Goal: Transaction & Acquisition: Book appointment/travel/reservation

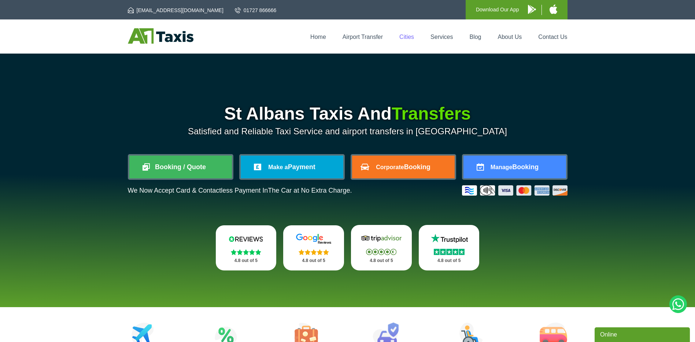
click at [405, 37] on link "Cities" at bounding box center [406, 37] width 15 height 6
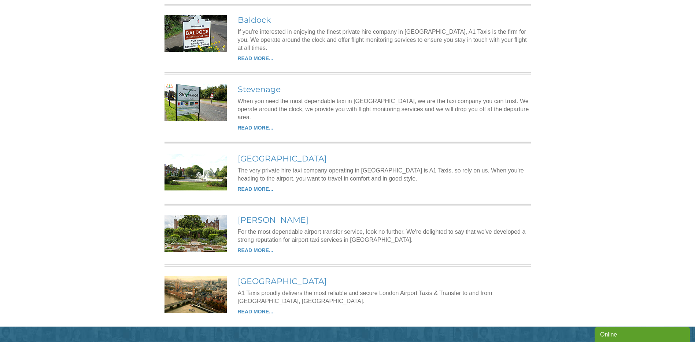
scroll to position [1105, 0]
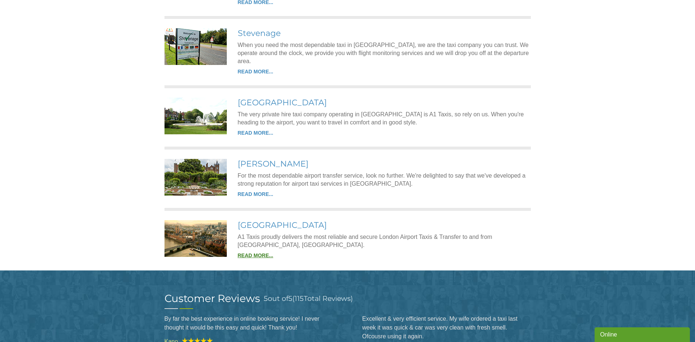
click at [253, 252] on link "READ MORE..." at bounding box center [256, 255] width 36 height 6
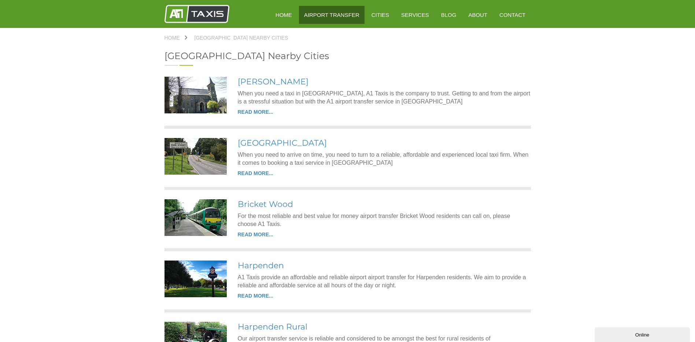
click at [343, 16] on link "Airport Transfer" at bounding box center [332, 15] width 66 height 18
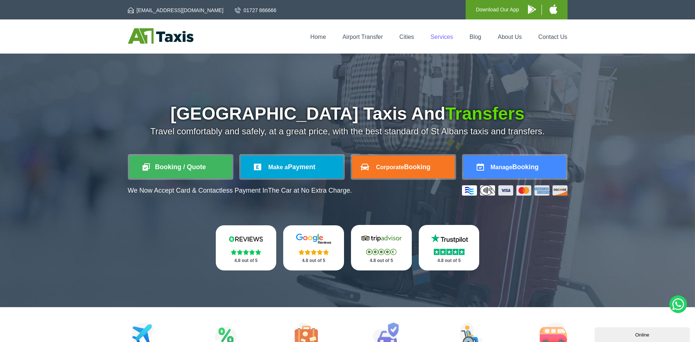
click at [438, 36] on link "Services" at bounding box center [442, 37] width 22 height 6
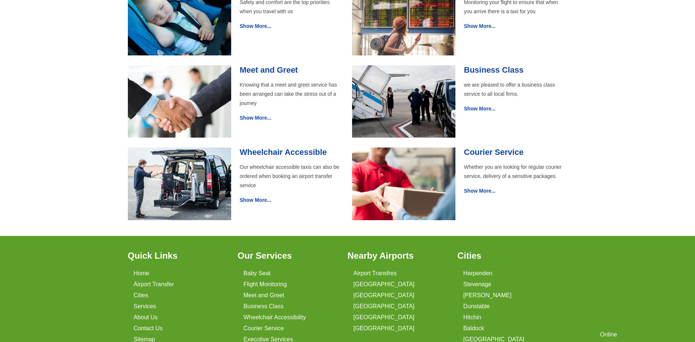
scroll to position [330, 0]
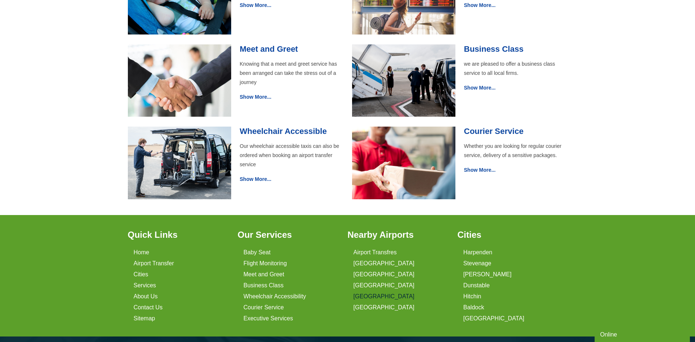
click at [365, 296] on link "[GEOGRAPHIC_DATA]" at bounding box center [384, 296] width 61 height 7
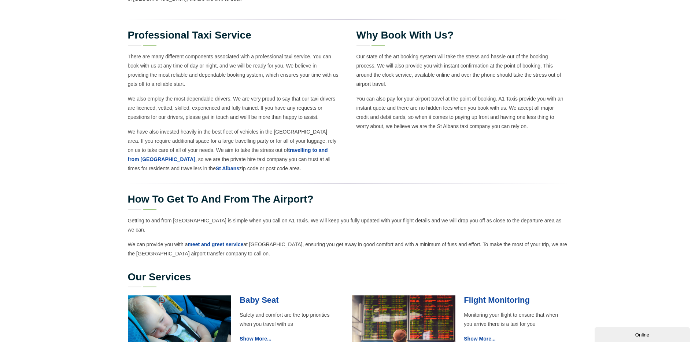
scroll to position [476, 0]
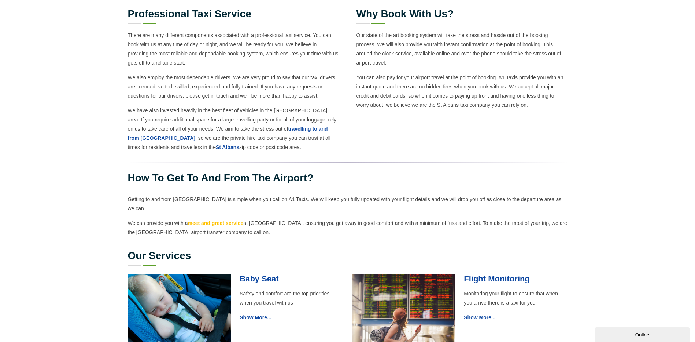
click at [212, 220] on link "meet and greet service" at bounding box center [216, 223] width 56 height 6
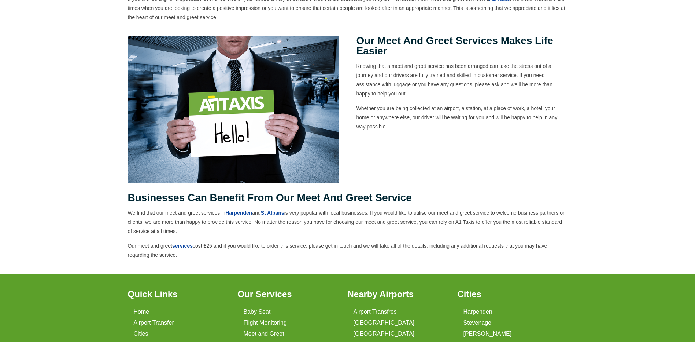
scroll to position [220, 0]
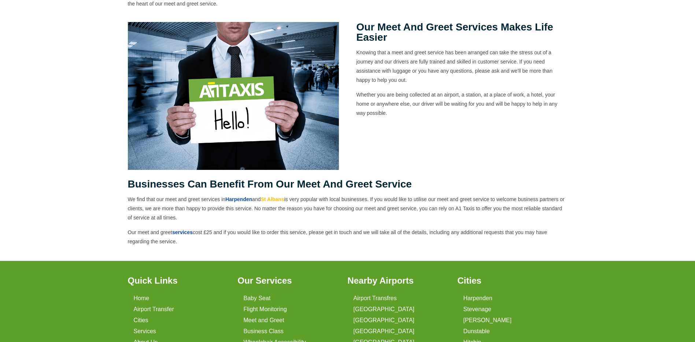
click at [277, 198] on link "St Albans" at bounding box center [272, 199] width 23 height 6
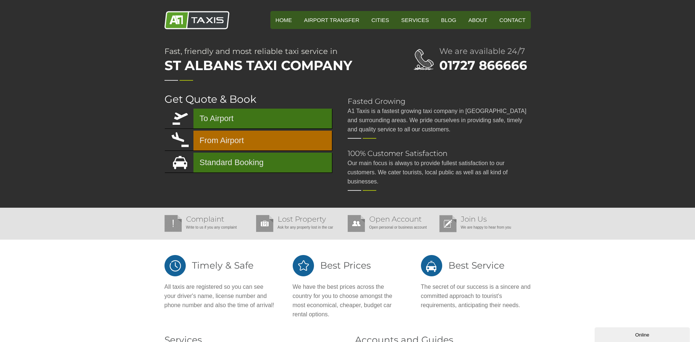
click at [257, 143] on link "From Airport" at bounding box center [248, 140] width 167 height 20
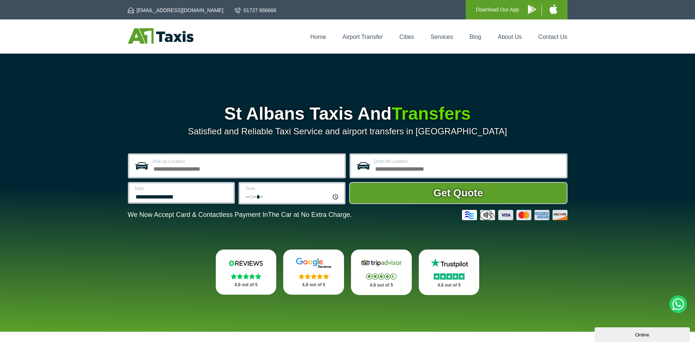
click at [227, 167] on input "Pick-up Location" at bounding box center [246, 167] width 187 height 9
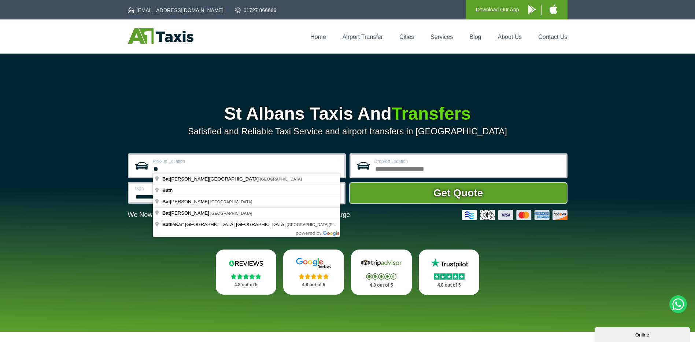
type input "*"
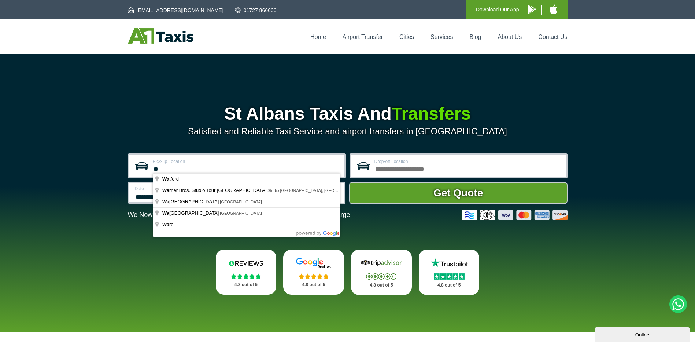
type input "*"
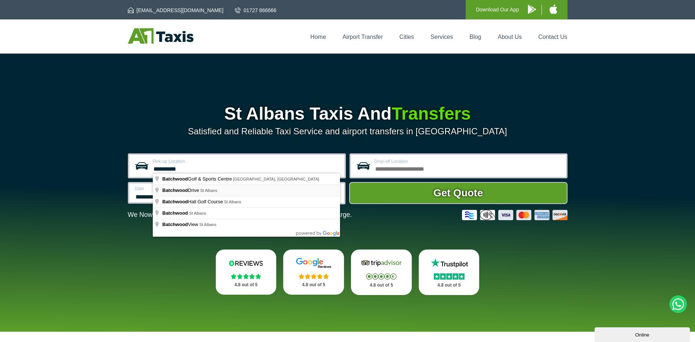
type input "**********"
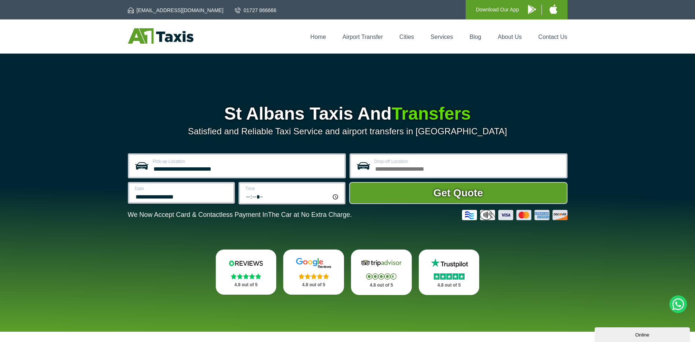
click at [415, 170] on input "Drop-off Location" at bounding box center [468, 167] width 187 height 9
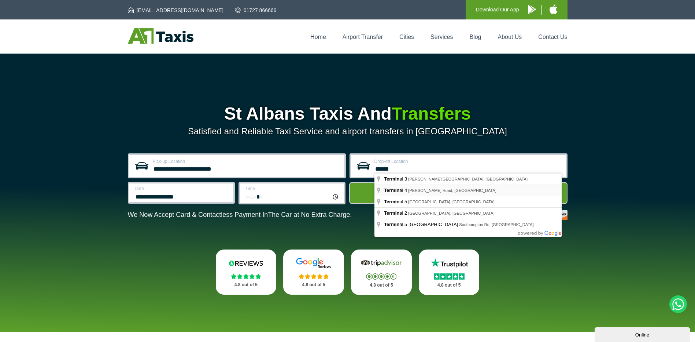
type input "**********"
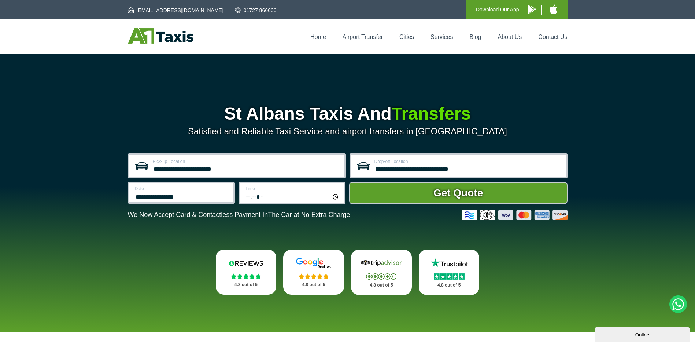
click at [202, 197] on input "**********" at bounding box center [182, 195] width 94 height 9
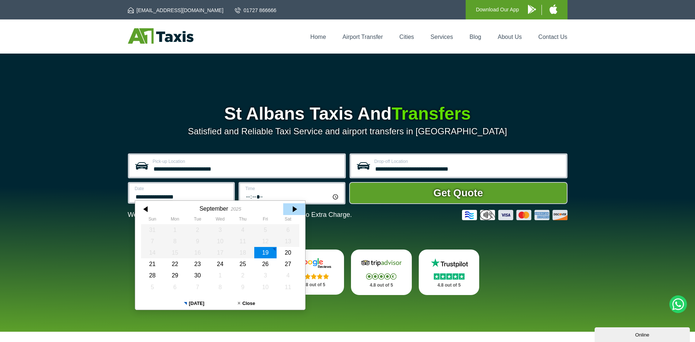
click at [295, 211] on div at bounding box center [294, 209] width 22 height 12
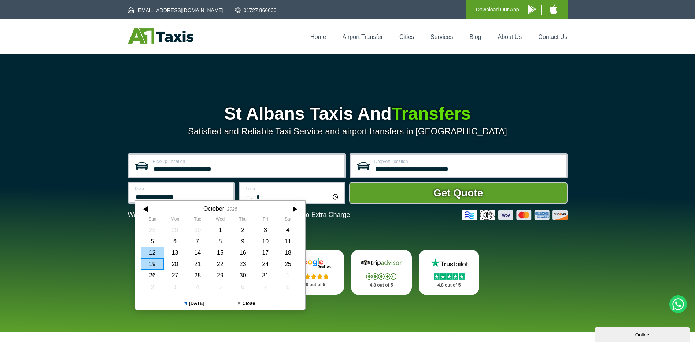
click at [152, 252] on div "12" at bounding box center [152, 252] width 23 height 11
type input "**********"
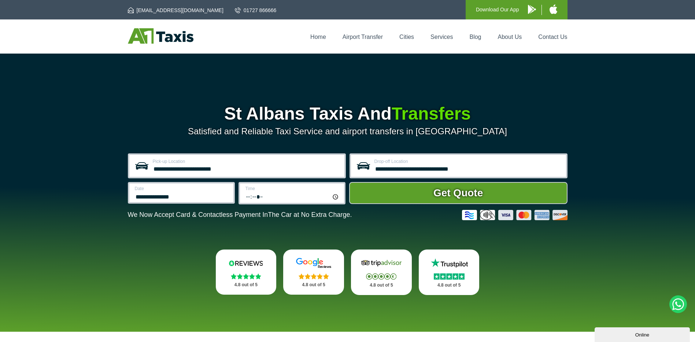
click at [332, 198] on input "*****" at bounding box center [293, 196] width 94 height 10
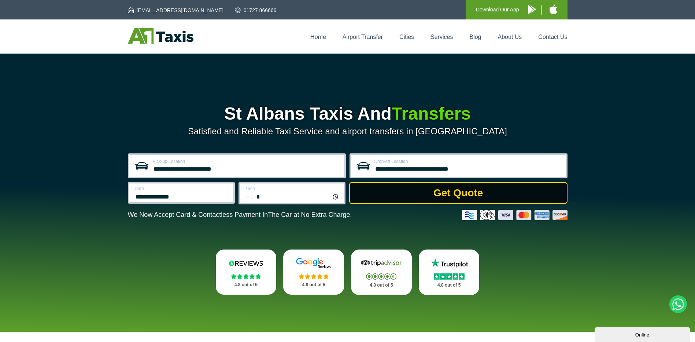
type input "*****"
click at [463, 196] on button "Get Quote" at bounding box center [458, 193] width 218 height 22
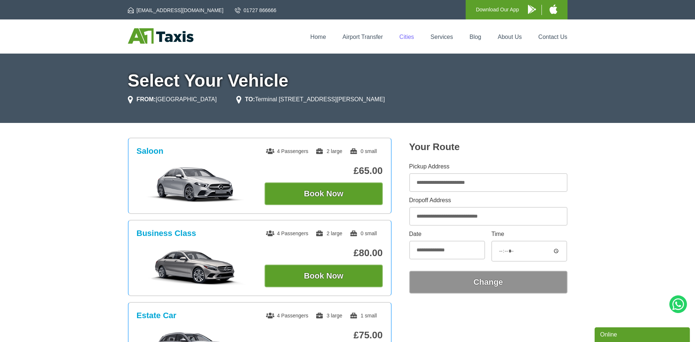
click at [409, 37] on link "Cities" at bounding box center [406, 37] width 15 height 6
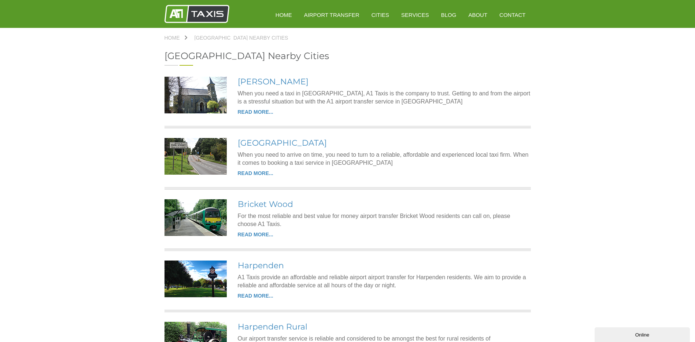
click at [631, 335] on div "Online" at bounding box center [642, 334] width 84 height 5
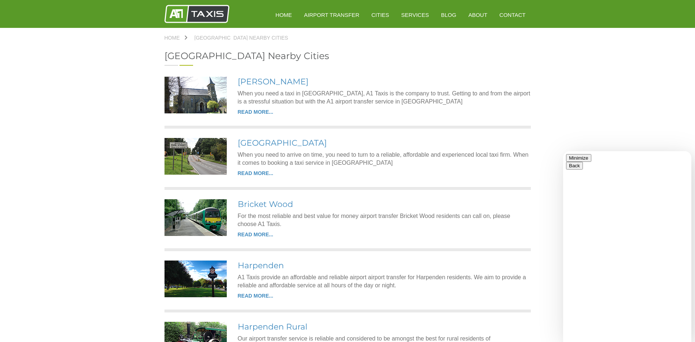
click at [592, 160] on button "Minimize" at bounding box center [578, 158] width 25 height 8
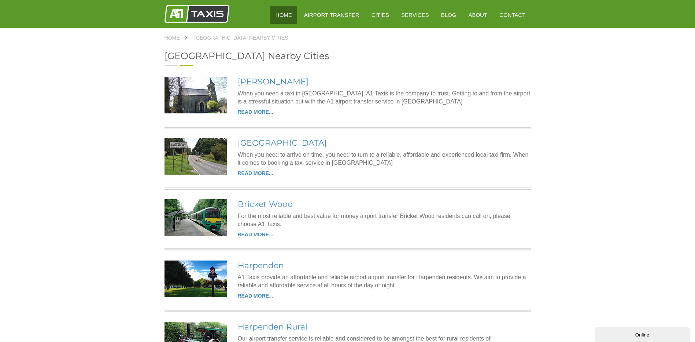
click at [292, 14] on link "HOME" at bounding box center [283, 15] width 27 height 18
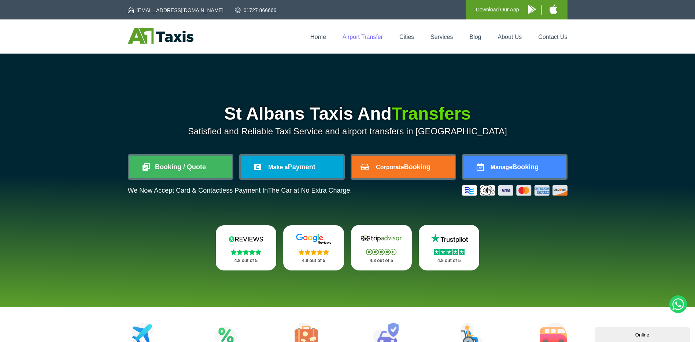
click at [373, 39] on link "Airport Transfer" at bounding box center [363, 37] width 40 height 6
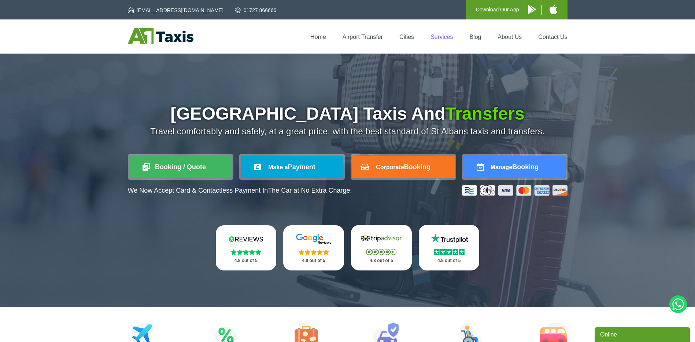
click at [445, 38] on link "Services" at bounding box center [442, 37] width 22 height 6
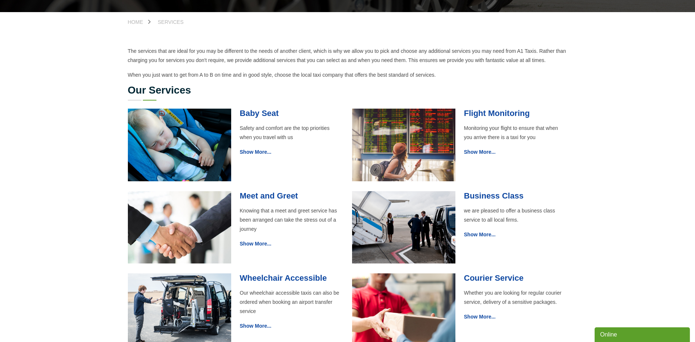
scroll to position [257, 0]
